Goal: Task Accomplishment & Management: Use online tool/utility

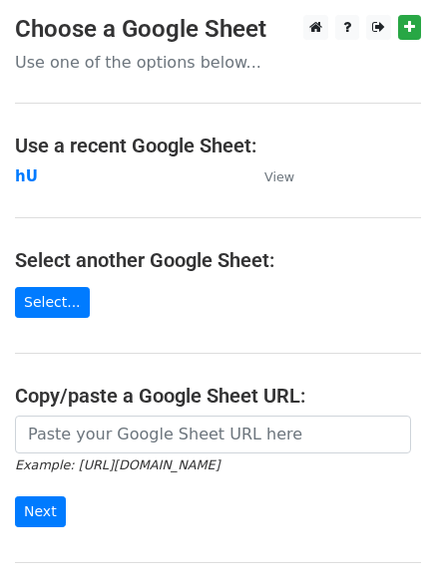
scroll to position [100, 0]
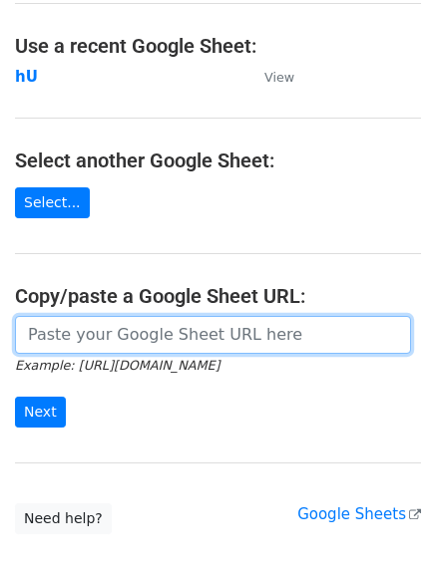
click at [133, 326] on input "url" at bounding box center [213, 335] width 396 height 38
click at [156, 346] on input "url" at bounding box center [213, 335] width 396 height 38
type input "https://docs.google.com/spreadsheets/d/1XpSqx0GppF6LWhitQIRGofkvjRxhSrh-g00IB_8…"
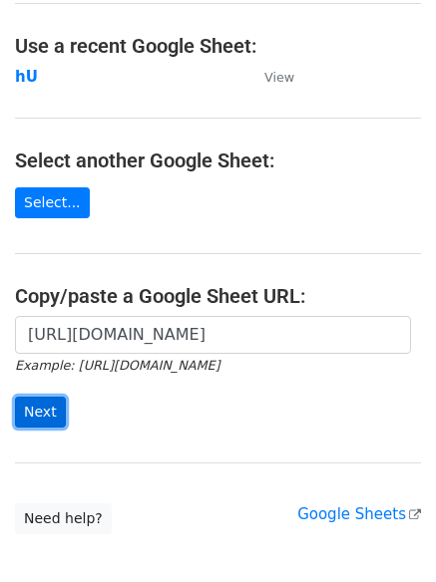
click at [36, 408] on input "Next" at bounding box center [40, 412] width 51 height 31
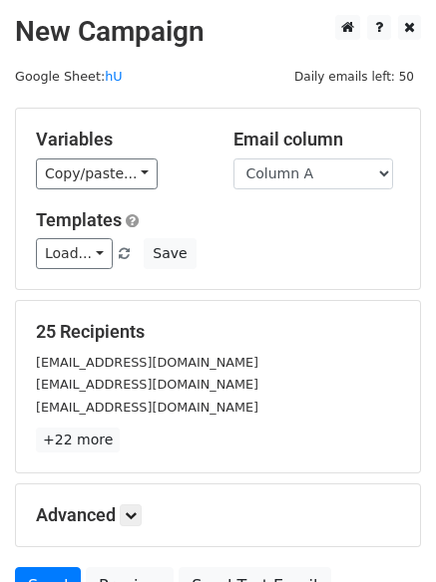
scroll to position [192, 0]
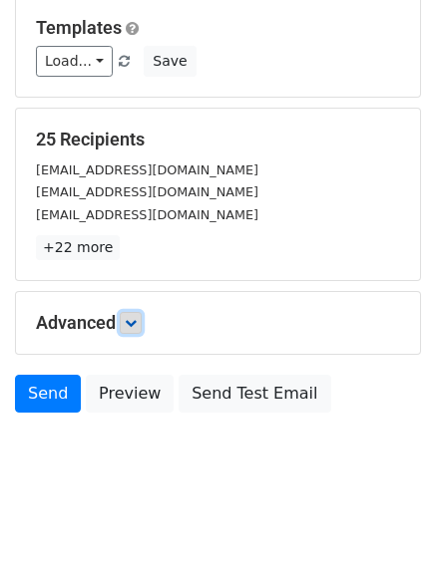
click at [132, 322] on icon at bounding box center [131, 323] width 12 height 12
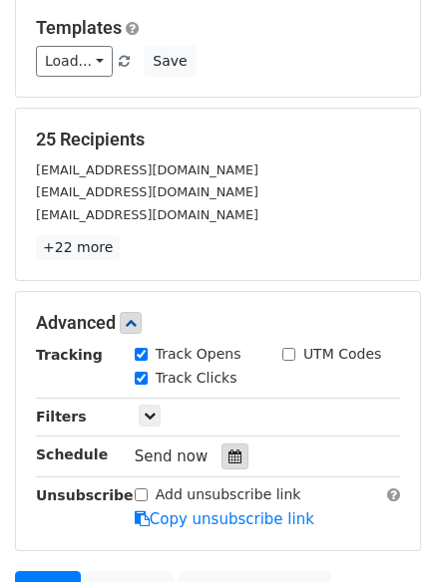
click at [221, 457] on div at bounding box center [234, 457] width 27 height 26
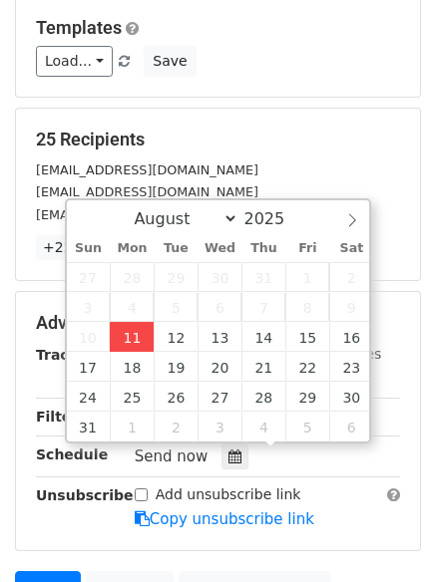
type input "2025-08-11 12:00"
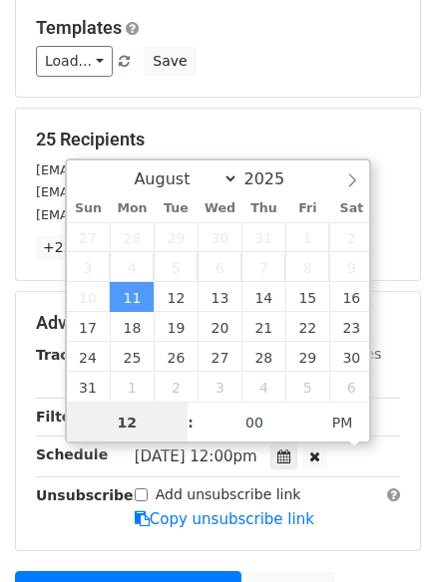
scroll to position [1, 0]
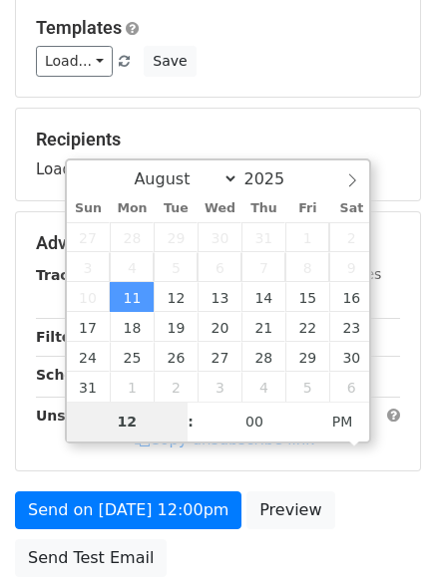
type input "4"
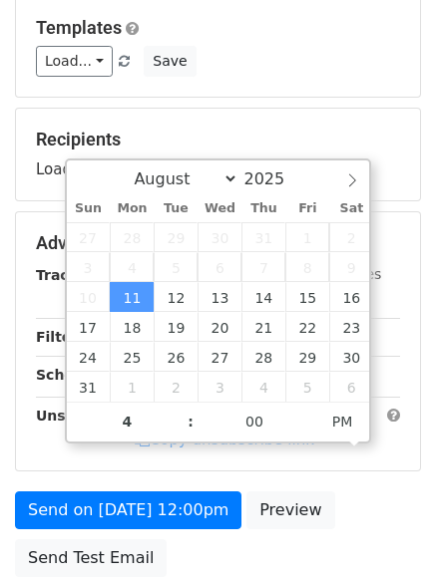
type input "2025-08-11 16:00"
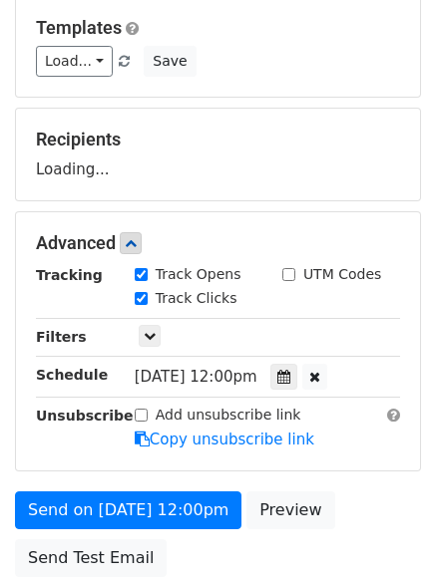
scroll to position [356, 0]
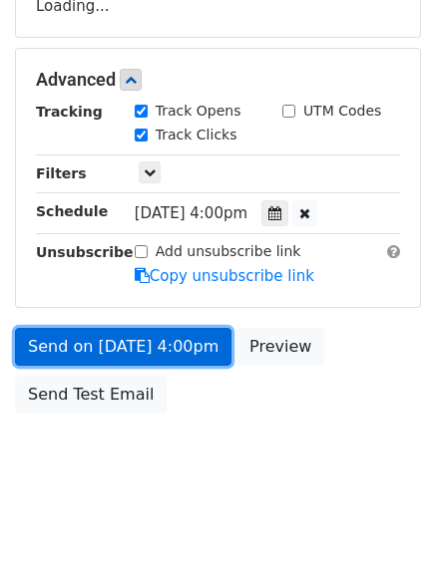
click at [110, 341] on link "Send on Aug 11 at 4:00pm" at bounding box center [123, 347] width 216 height 38
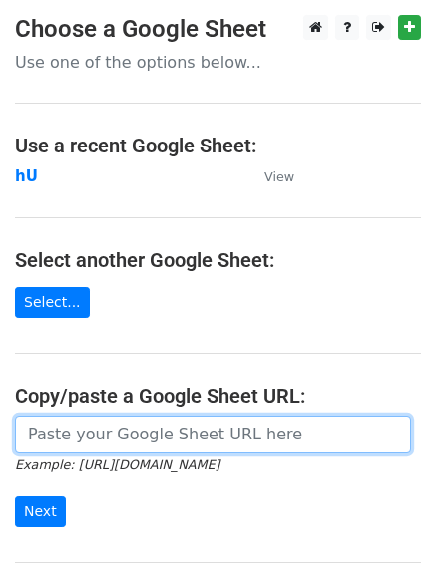
click at [74, 429] on input "url" at bounding box center [213, 435] width 396 height 38
click at [114, 432] on input "url" at bounding box center [213, 435] width 396 height 38
type input "https://docs.google.com/spreadsheets/d/1XpSqx0GppF6LWhitQIRGofkvjRxhSrh-g00IB_8…"
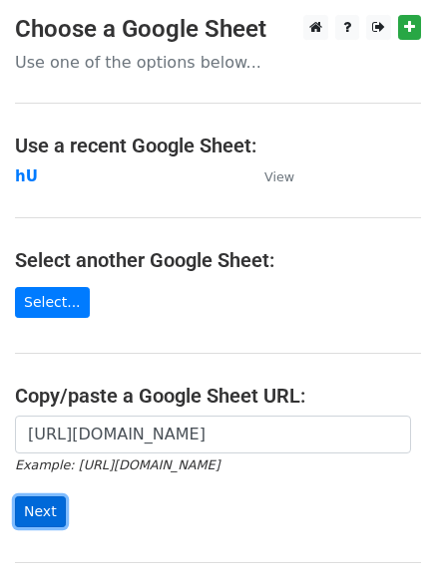
click at [28, 512] on input "Next" at bounding box center [40, 511] width 51 height 31
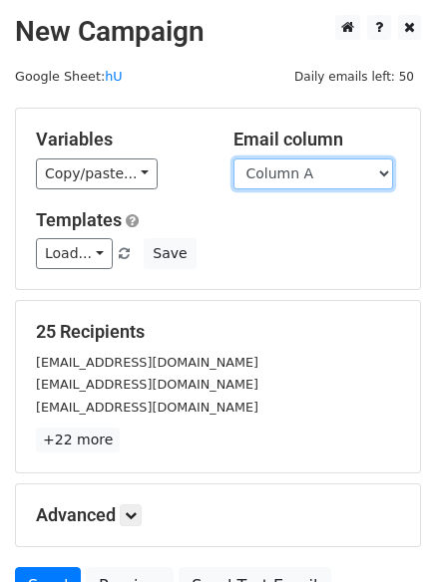
click at [379, 174] on select "Column A Column B Column C Column D" at bounding box center [312, 173] width 159 height 31
click at [384, 167] on select "Column A Column B Column C Column D" at bounding box center [312, 173] width 159 height 31
select select "Column B"
click at [233, 158] on select "Column A Column B Column C Column D" at bounding box center [312, 173] width 159 height 31
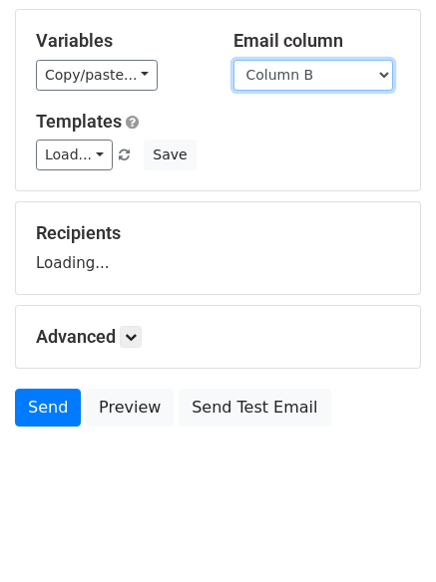
scroll to position [113, 0]
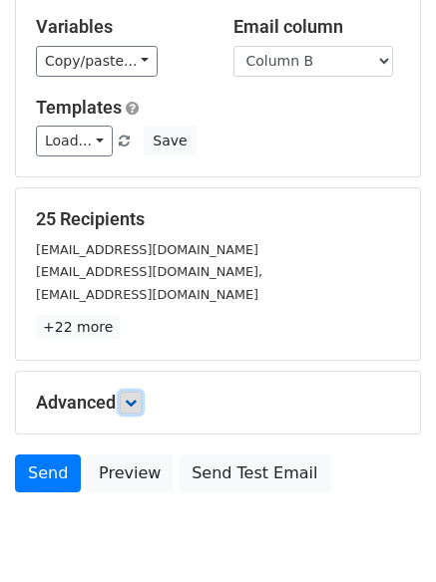
click at [133, 401] on icon at bounding box center [131, 403] width 12 height 12
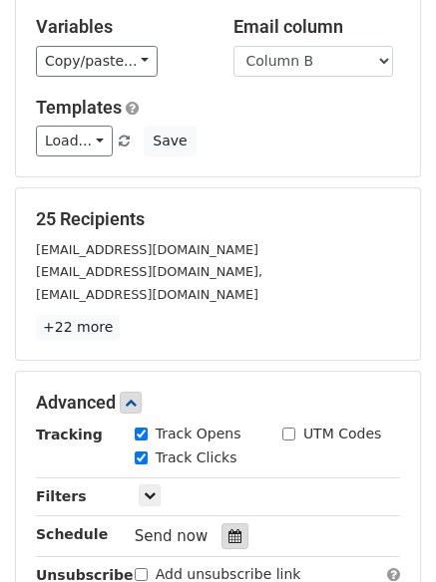
click at [228, 530] on icon at bounding box center [234, 536] width 13 height 14
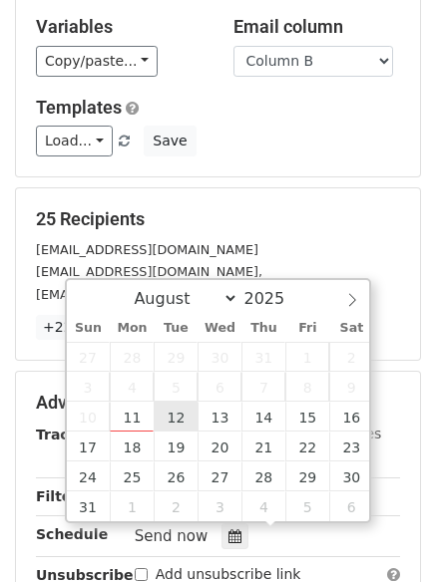
type input "2025-08-12 12:00"
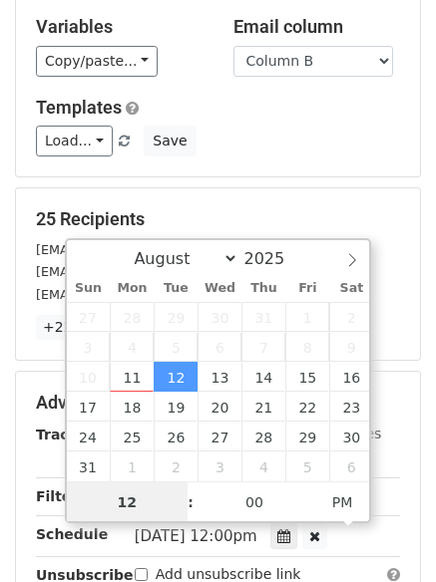
scroll to position [1, 0]
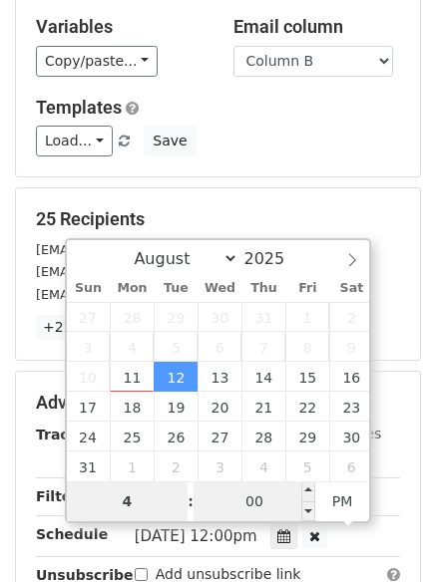
type input "4"
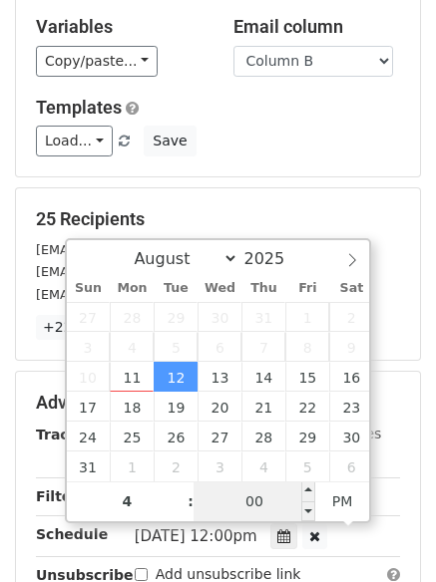
type input "2025-08-12 16:00"
type input "04"
click at [271, 507] on input "00" at bounding box center [254, 501] width 122 height 40
type input "5"
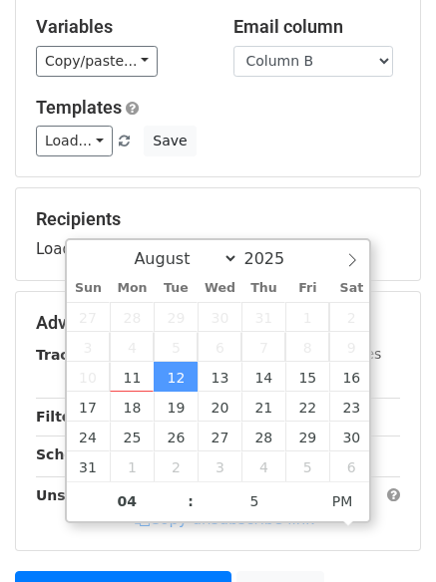
type input "2025-08-12 16:05"
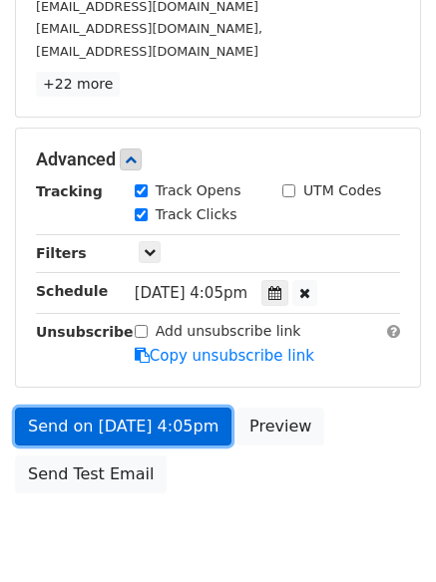
scroll to position [436, 0]
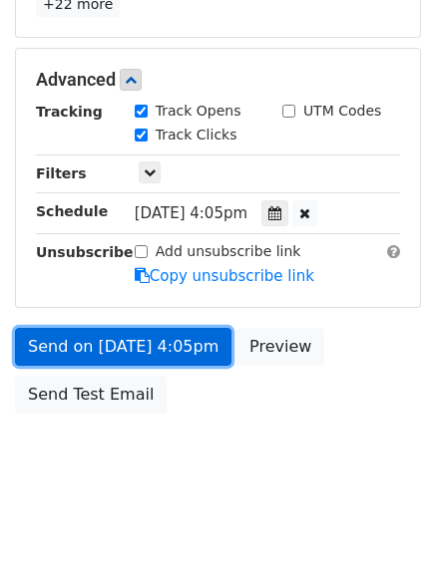
click at [96, 344] on link "Send on Aug 12 at 4:05pm" at bounding box center [123, 347] width 216 height 38
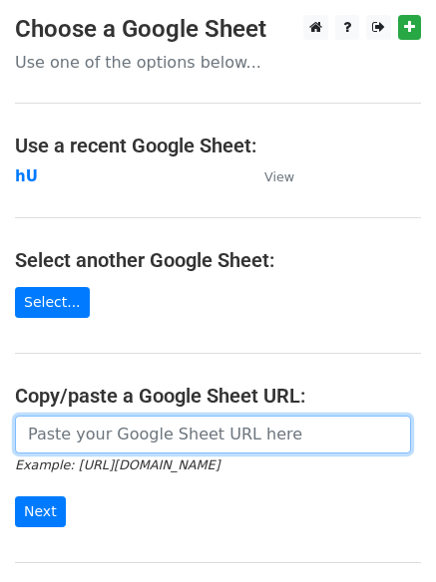
click at [91, 438] on input "url" at bounding box center [213, 435] width 396 height 38
type input "[URL][DOMAIN_NAME]"
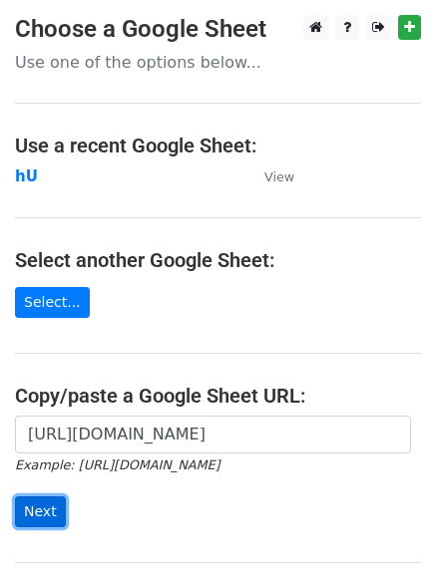
click at [35, 503] on input "Next" at bounding box center [40, 511] width 51 height 31
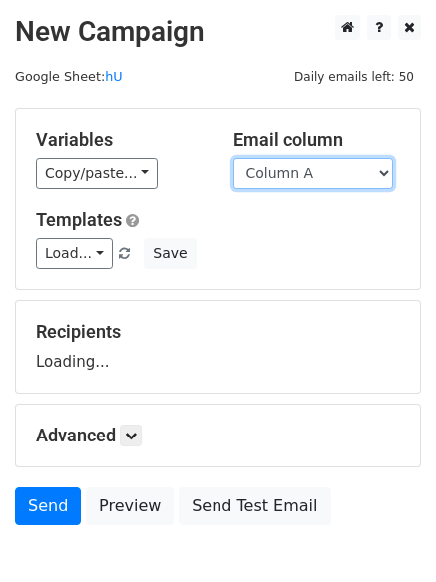
drag, startPoint x: 0, startPoint y: 0, endPoint x: 376, endPoint y: 171, distance: 413.0
click at [376, 169] on select "Column A Column B Column C Column D" at bounding box center [312, 173] width 159 height 31
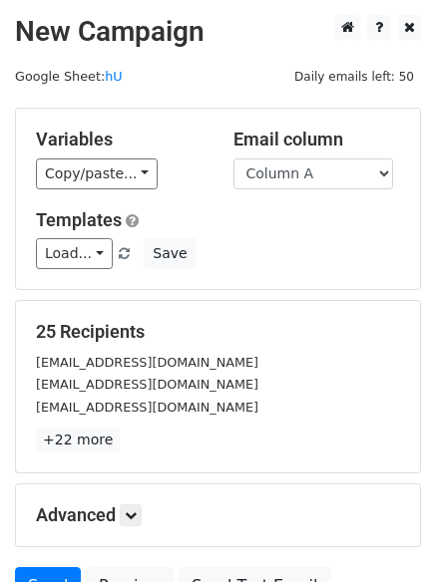
click at [334, 265] on div "Load... Tailored Guest Posting Opportunities for your site Save" at bounding box center [218, 253] width 394 height 31
click at [393, 165] on div "Email column Column A Column B Column C Column D" at bounding box center [316, 159] width 197 height 61
select select "Column C"
click at [233, 158] on select "Column A Column B Column C Column D" at bounding box center [312, 173] width 159 height 31
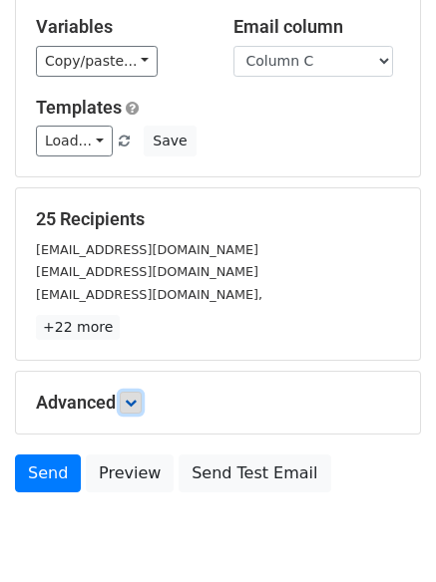
click at [136, 403] on icon at bounding box center [131, 403] width 12 height 12
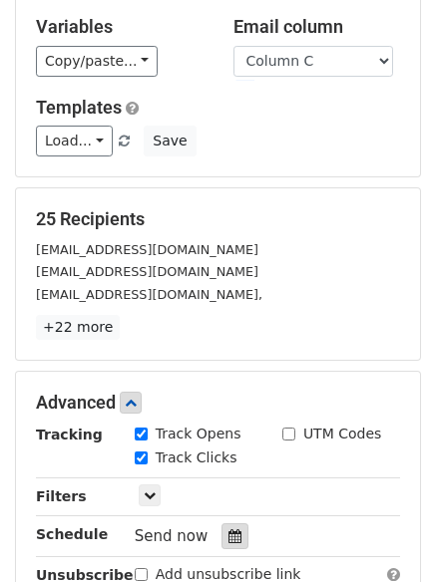
click at [228, 537] on icon at bounding box center [234, 536] width 13 height 14
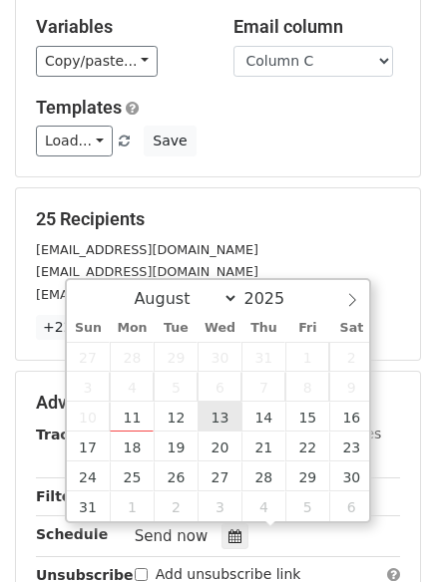
type input "2025-08-13 12:00"
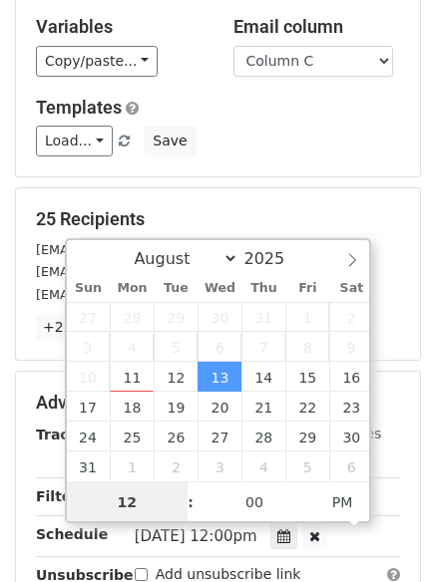
scroll to position [1, 0]
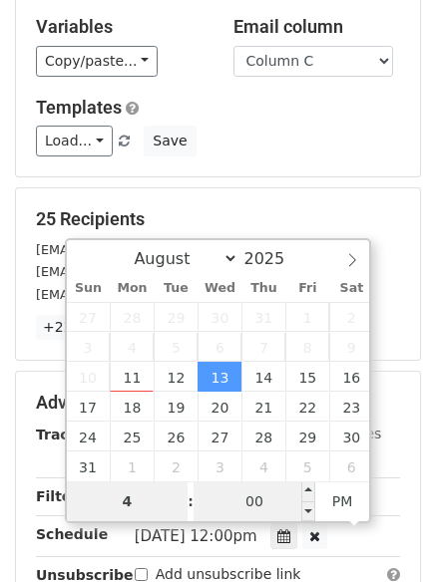
type input "4"
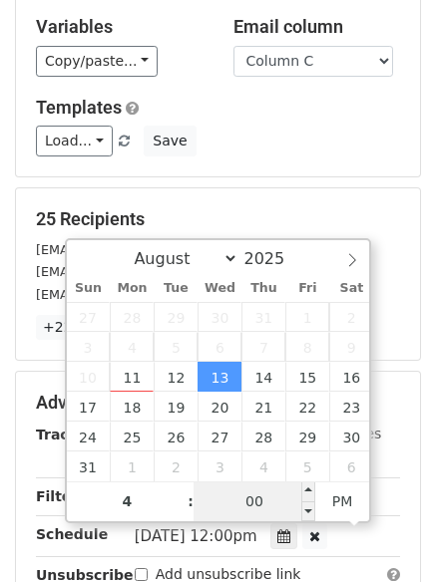
type input "2025-08-13 16:00"
type input "04"
click at [255, 496] on input "00" at bounding box center [254, 501] width 122 height 40
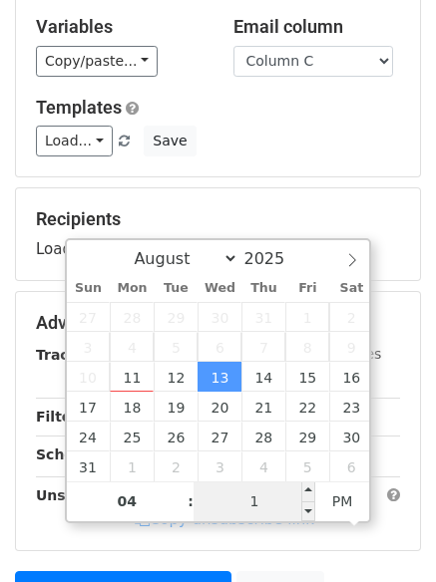
type input "10"
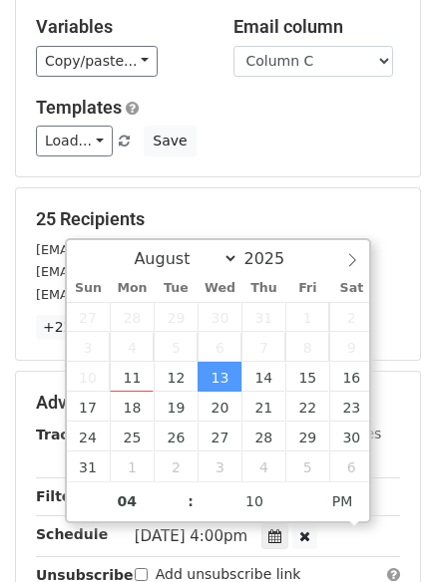
type input "2025-08-13 16:10"
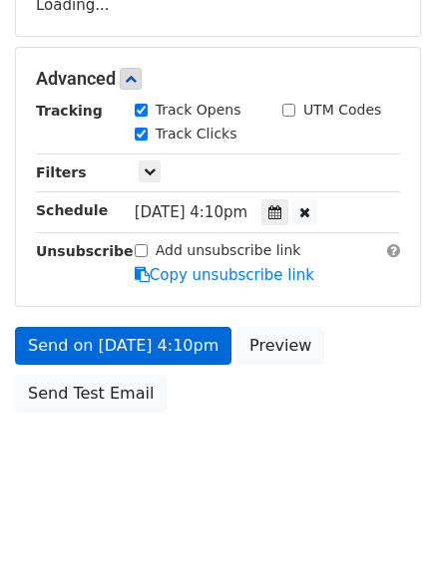
scroll to position [356, 0]
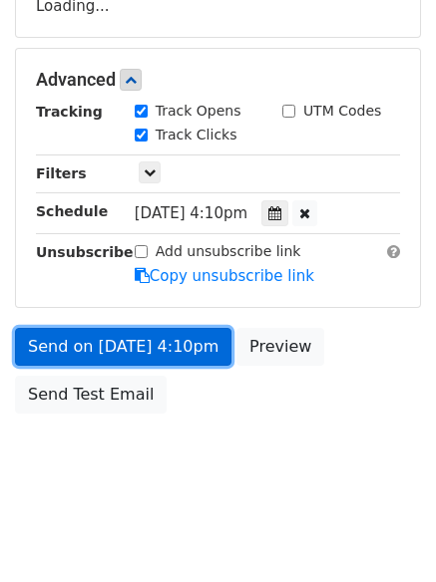
click at [72, 349] on form "Variables Copy/paste... {{Column A}} {{Column B}} {{Column C}} {{Column D}} Ema…" at bounding box center [218, 88] width 406 height 672
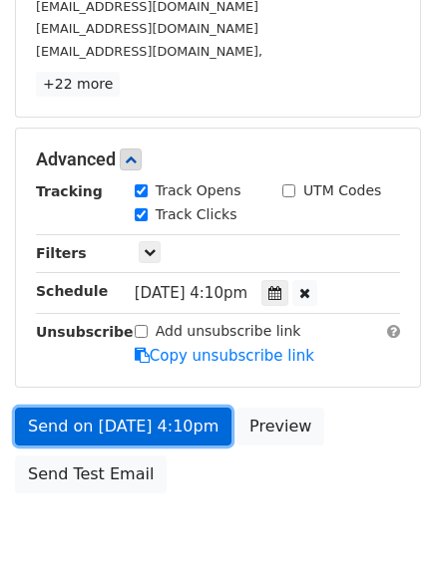
click at [110, 420] on link "Send on Aug 13 at 4:10pm" at bounding box center [123, 427] width 216 height 38
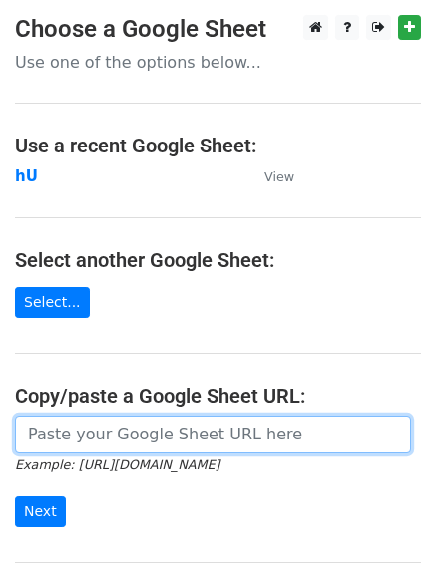
click at [62, 446] on input "url" at bounding box center [213, 435] width 396 height 38
type input "[URL][DOMAIN_NAME]"
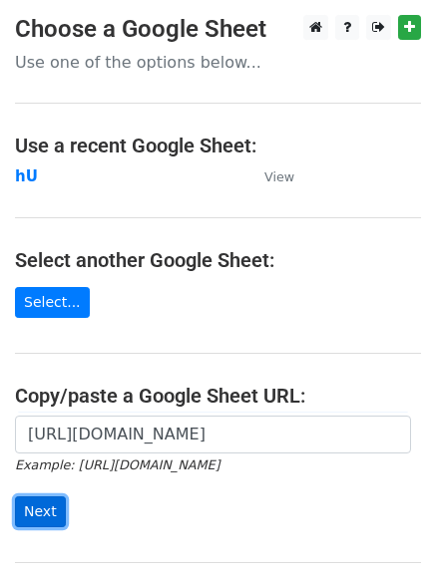
click at [40, 507] on input "Next" at bounding box center [40, 511] width 51 height 31
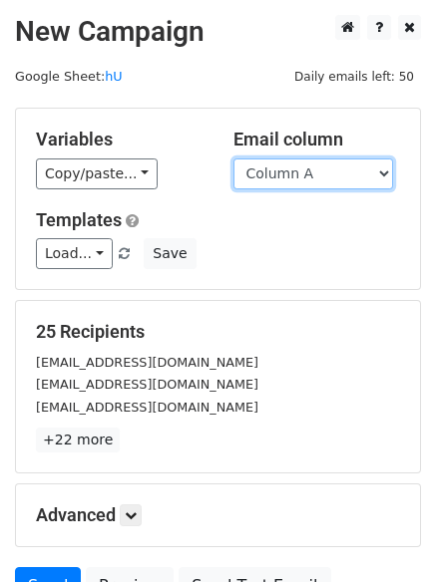
click at [380, 175] on select "Column A Column B Column C Column D" at bounding box center [312, 173] width 159 height 31
select select "Column D"
click at [233, 158] on select "Column A Column B Column C Column D" at bounding box center [312, 173] width 159 height 31
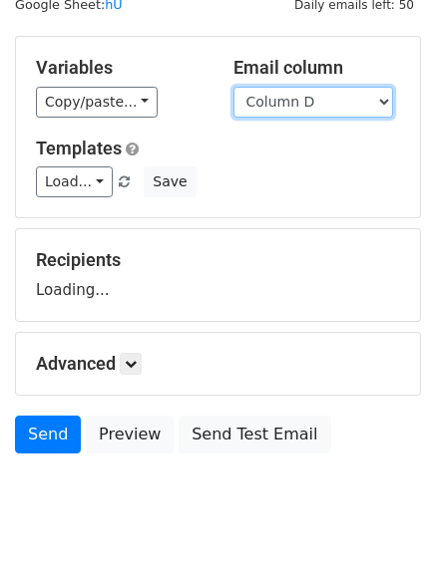
scroll to position [113, 0]
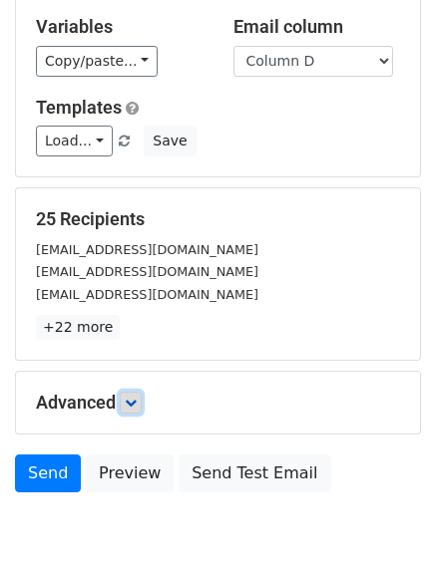
click at [134, 397] on icon at bounding box center [131, 403] width 12 height 12
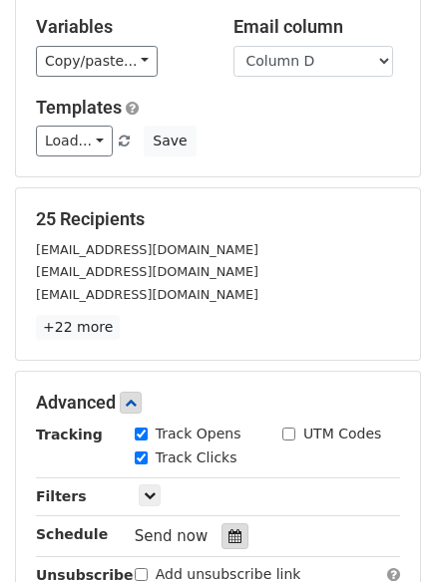
click at [228, 532] on icon at bounding box center [234, 536] width 13 height 14
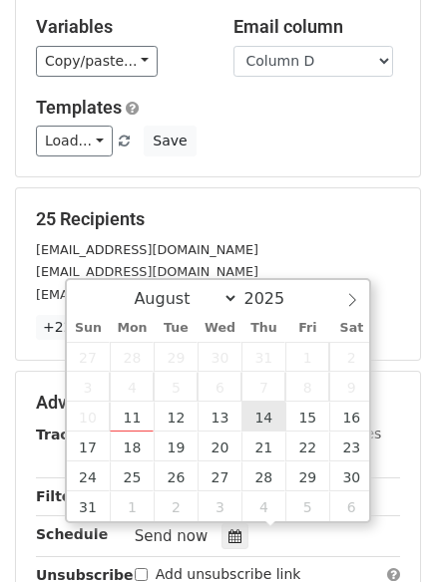
type input "[DATE] 12:00"
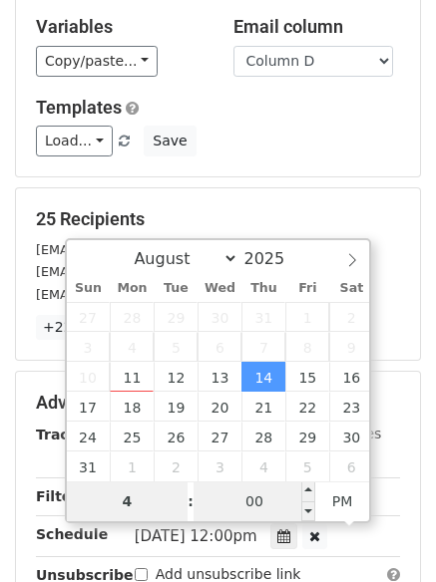
type input "4"
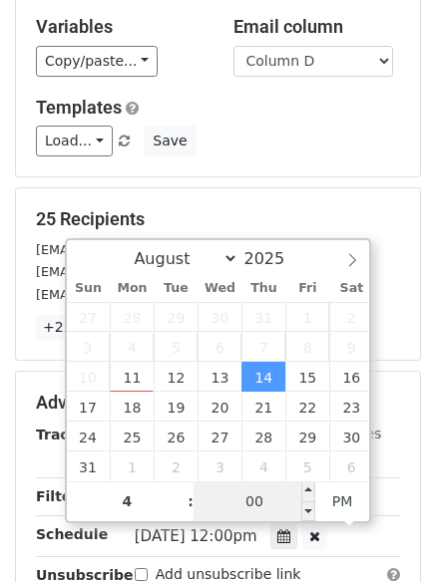
type input "[DATE] 16:00"
type input "04"
click at [254, 511] on input "00" at bounding box center [254, 501] width 122 height 40
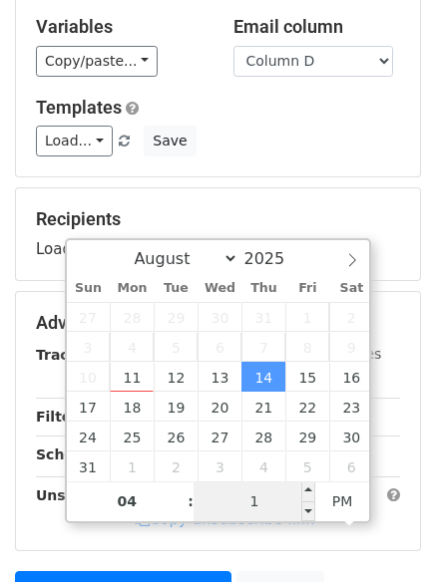
type input "15"
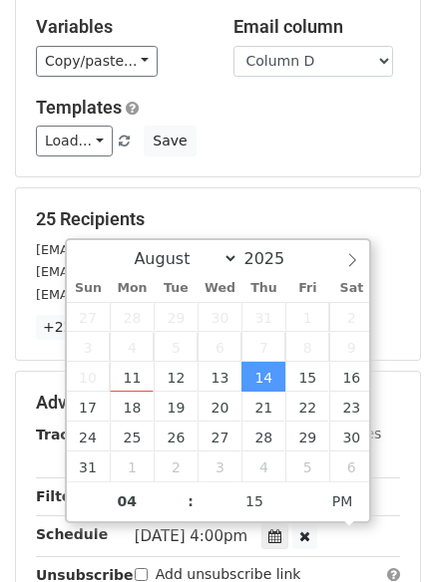
type input "[DATE] 16:15"
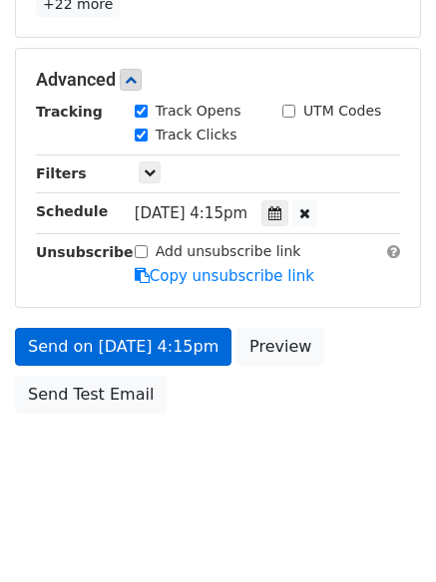
scroll to position [356, 0]
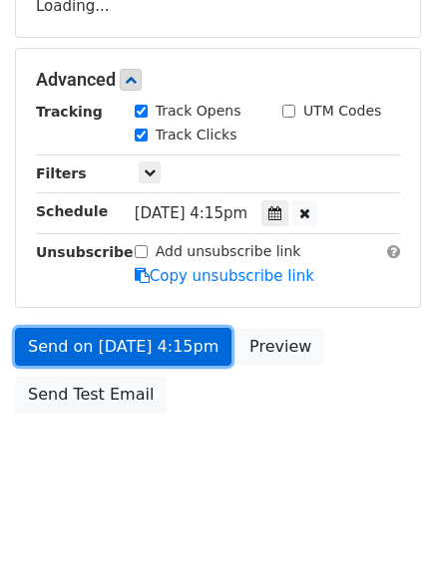
click at [112, 347] on form "Variables Copy/paste... {{Column A}} {{Column B}} {{Column C}} {{Column D}} Ema…" at bounding box center [218, 88] width 406 height 672
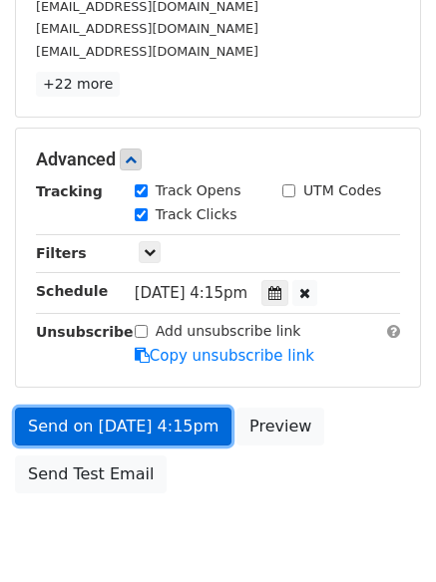
click at [110, 432] on link "Send on [DATE] 4:15pm" at bounding box center [123, 427] width 216 height 38
